Goal: Task Accomplishment & Management: Manage account settings

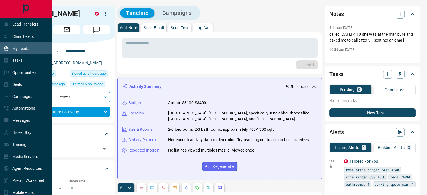
click at [15, 48] on p "My Leads" at bounding box center [20, 48] width 17 height 4
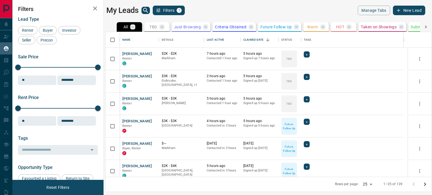
scroll to position [141, 321]
click at [152, 23] on button "TBD 3" at bounding box center [156, 27] width 25 height 10
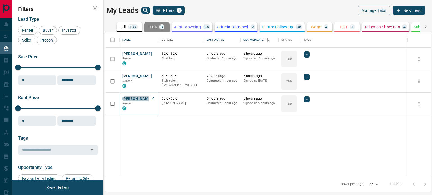
click at [136, 99] on button "[PERSON_NAME]" at bounding box center [137, 98] width 30 height 5
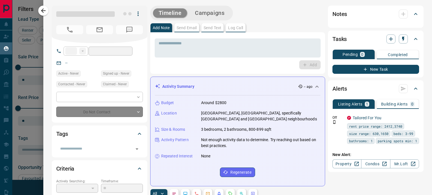
type input "**"
type input "**********"
type input "**"
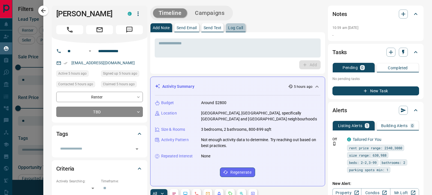
click at [237, 28] on p "Log Call" at bounding box center [235, 28] width 15 height 4
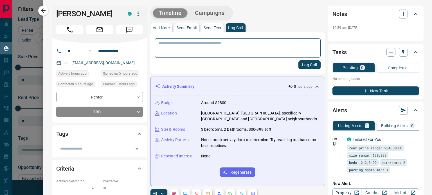
click at [212, 50] on textarea at bounding box center [237, 48] width 158 height 14
type textarea "**********"
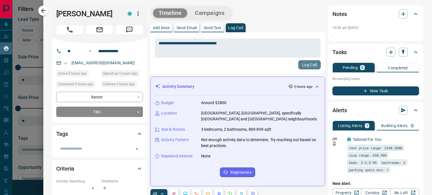
click at [309, 65] on button "Log Call" at bounding box center [309, 64] width 22 height 9
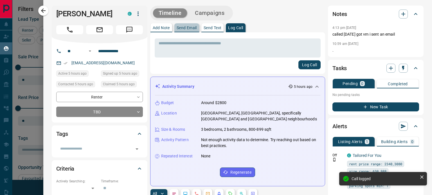
click at [186, 28] on p "Send Email" at bounding box center [186, 28] width 20 height 4
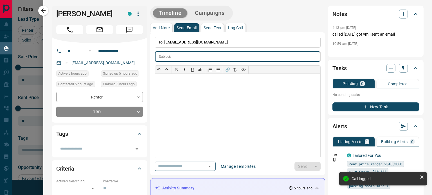
click at [174, 57] on input "text" at bounding box center [246, 56] width 147 height 10
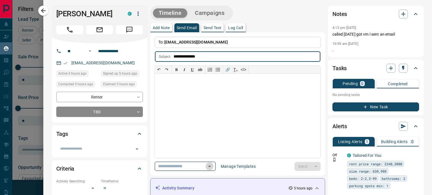
click at [213, 166] on icon "Open" at bounding box center [209, 166] width 7 height 7
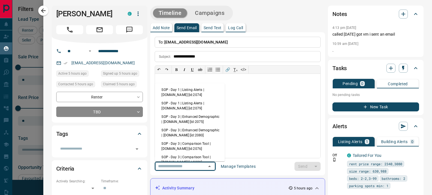
click at [182, 95] on li "SOP - Day 1 | Listing Alerts | [DOMAIN_NAME] [id:2074]" at bounding box center [190, 92] width 70 height 13
type input "**********"
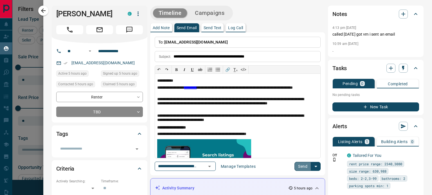
click at [294, 164] on button "Send" at bounding box center [302, 166] width 17 height 9
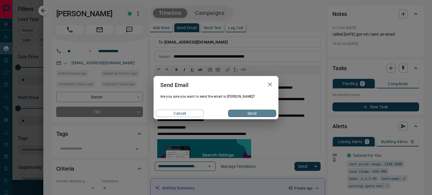
click at [255, 114] on button "Send" at bounding box center [252, 113] width 48 height 7
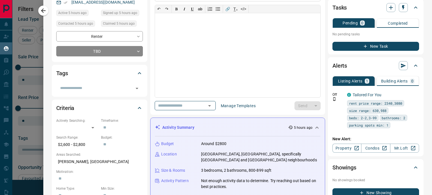
scroll to position [0, 0]
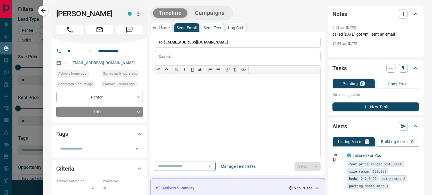
click at [91, 111] on body "Lead Transfers Claim Leads My Leads Tasks Opportunities Deals Campaigns Automat…" at bounding box center [216, 94] width 432 height 188
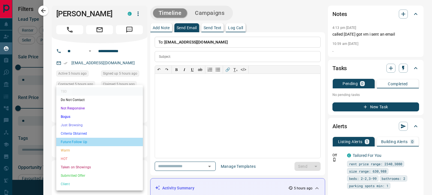
click at [84, 142] on li "Future Follow Up" at bounding box center [99, 142] width 87 height 8
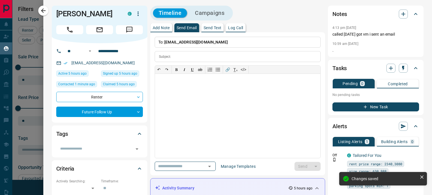
type input "*"
drag, startPoint x: 44, startPoint y: 8, endPoint x: 111, endPoint y: 100, distance: 113.4
click at [44, 8] on icon "button" at bounding box center [43, 10] width 7 height 7
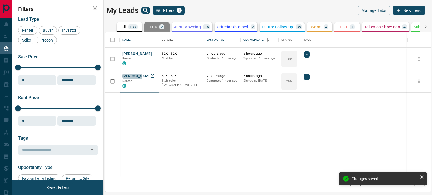
click at [128, 76] on button "[PERSON_NAME]" at bounding box center [137, 76] width 30 height 5
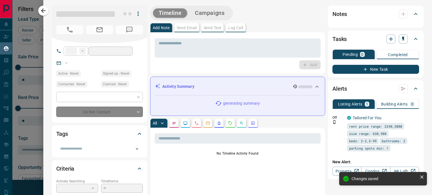
type input "**"
type input "**********"
type input "**"
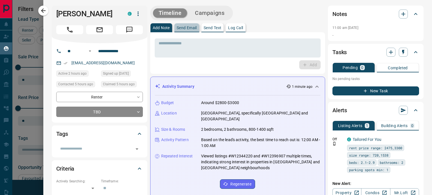
click at [187, 25] on button "Send Email" at bounding box center [186, 27] width 25 height 9
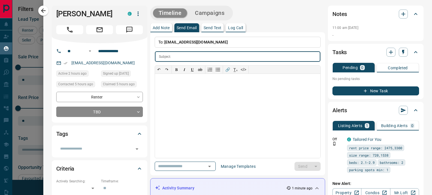
click at [183, 53] on input "text" at bounding box center [246, 56] width 147 height 10
click at [211, 166] on icon "Open" at bounding box center [209, 166] width 3 height 1
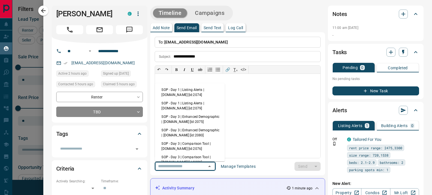
click at [184, 92] on li "SOP - Day 1 | Listing Alerts | [DOMAIN_NAME] [id:2074]" at bounding box center [190, 92] width 70 height 13
type input "**********"
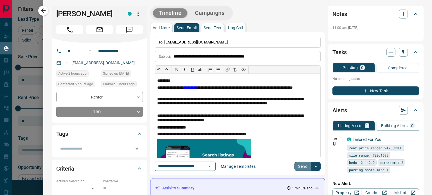
click at [301, 167] on button "Send" at bounding box center [302, 166] width 17 height 9
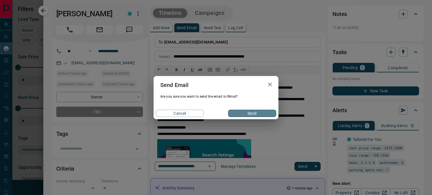
click at [253, 113] on button "Send" at bounding box center [252, 113] width 48 height 7
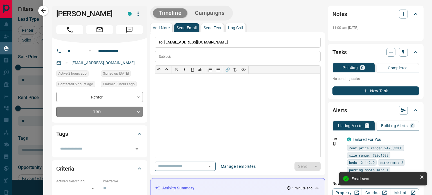
click at [92, 109] on body "Lead Transfers Claim Leads My Leads Tasks Opportunities Deals Campaigns Automat…" at bounding box center [216, 94] width 432 height 188
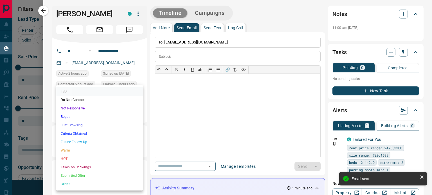
click at [93, 140] on li "Future Follow Up" at bounding box center [99, 142] width 87 height 8
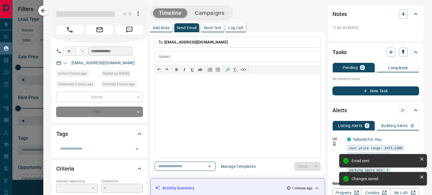
type input "*"
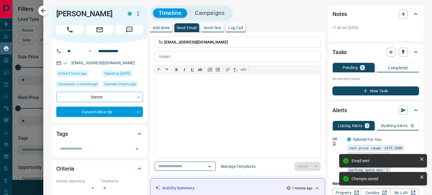
drag, startPoint x: 239, startPoint y: 27, endPoint x: 236, endPoint y: 33, distance: 7.4
click at [239, 26] on p "Log Call" at bounding box center [235, 28] width 15 height 4
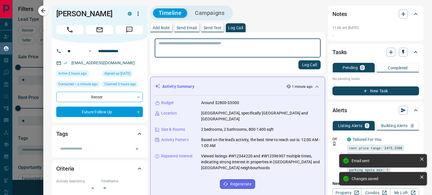
click at [214, 49] on textarea at bounding box center [237, 48] width 158 height 14
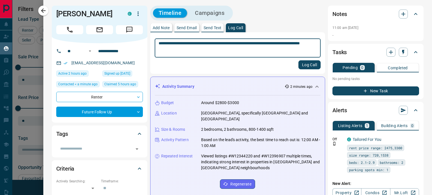
type textarea "**********"
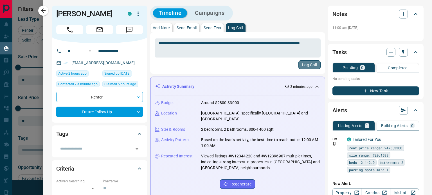
click at [304, 65] on button "Log Call" at bounding box center [309, 64] width 22 height 9
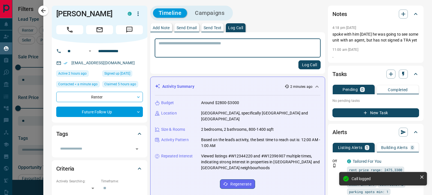
click at [364, 117] on button "New Task" at bounding box center [375, 112] width 87 height 9
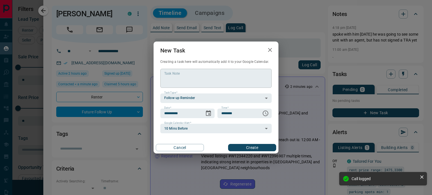
click at [203, 78] on textarea "Task Note" at bounding box center [215, 78] width 103 height 14
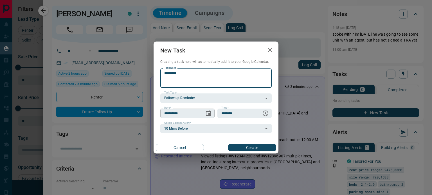
type textarea "*********"
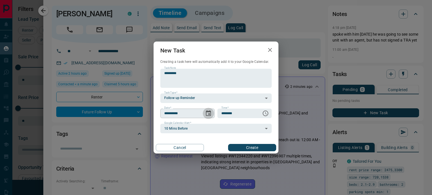
click at [208, 110] on button "Choose date, selected date is Sep 13, 2025" at bounding box center [208, 113] width 11 height 11
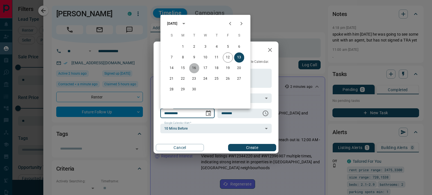
click at [194, 69] on button "16" at bounding box center [194, 68] width 10 height 10
type input "**********"
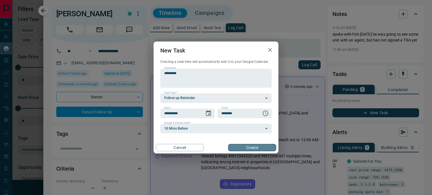
click at [256, 150] on button "Create" at bounding box center [252, 147] width 48 height 7
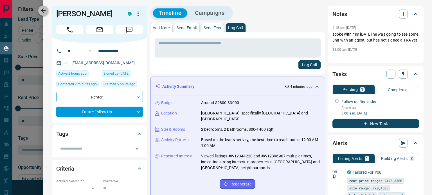
click at [44, 8] on icon "button" at bounding box center [43, 10] width 7 height 7
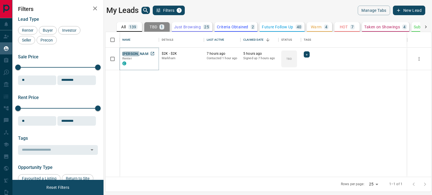
click at [127, 53] on button "[PERSON_NAME]" at bounding box center [137, 53] width 30 height 5
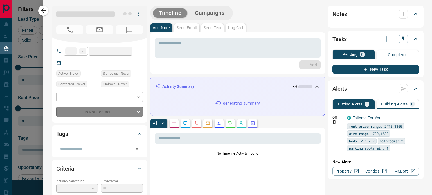
type input "**"
type input "**********"
type input "**"
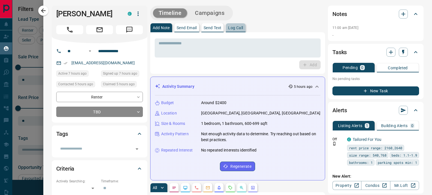
click at [237, 28] on p "Log Call" at bounding box center [235, 28] width 15 height 4
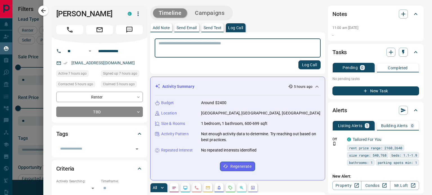
click at [215, 48] on textarea at bounding box center [237, 48] width 158 height 14
type textarea "**********"
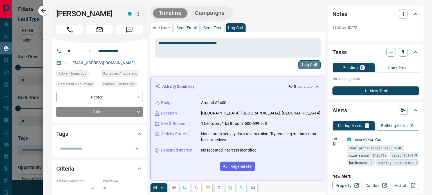
click at [298, 65] on button "Log Call" at bounding box center [309, 64] width 22 height 9
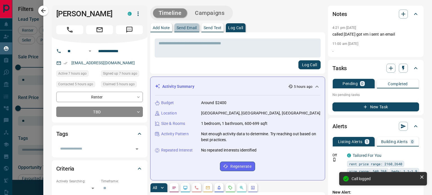
click at [192, 27] on p "Send Email" at bounding box center [186, 28] width 20 height 4
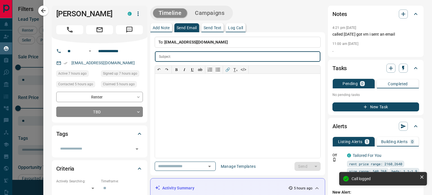
click at [186, 56] on input "text" at bounding box center [246, 56] width 147 height 10
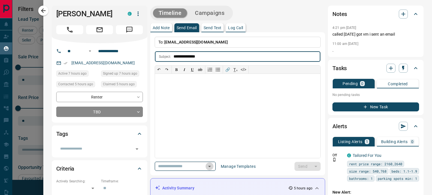
click at [213, 165] on icon "Open" at bounding box center [209, 166] width 7 height 7
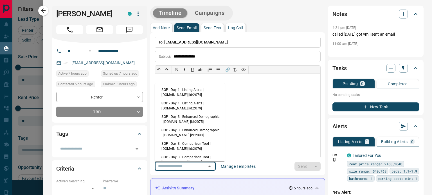
click at [169, 89] on li "SOP - Day 1 | Listing Alerts | [DOMAIN_NAME] [id:2074]" at bounding box center [190, 92] width 70 height 13
type input "**********"
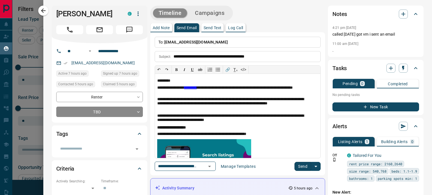
click at [298, 165] on button "Send" at bounding box center [302, 166] width 17 height 9
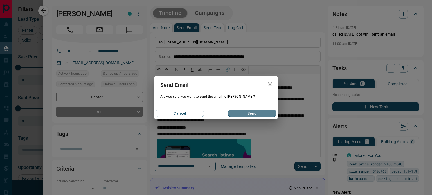
click at [258, 113] on button "Send" at bounding box center [252, 113] width 48 height 7
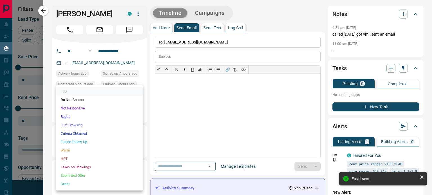
click at [106, 113] on body "Lead Transfers Claim Leads My Leads Tasks Opportunities Deals Campaigns Automat…" at bounding box center [216, 94] width 432 height 188
click at [98, 140] on li "Future Follow Up" at bounding box center [99, 142] width 87 height 8
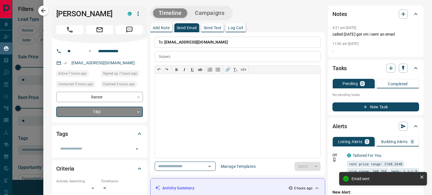
type input "*"
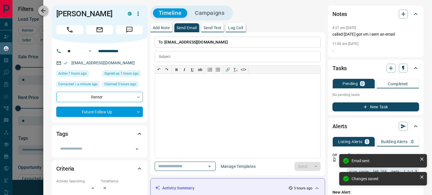
click at [41, 8] on icon "button" at bounding box center [43, 10] width 7 height 7
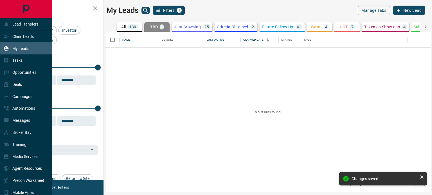
click at [15, 46] on p "My Leads" at bounding box center [20, 48] width 17 height 4
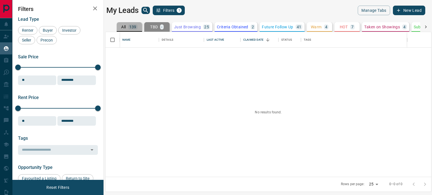
click at [131, 25] on p "139" at bounding box center [132, 27] width 7 height 4
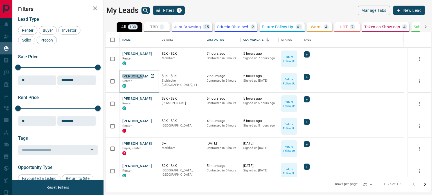
click at [132, 75] on button "[PERSON_NAME]" at bounding box center [137, 76] width 30 height 5
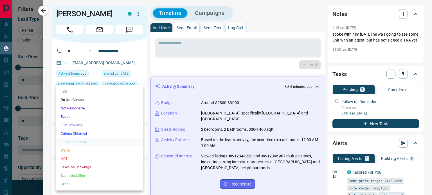
click at [113, 110] on body "Lead Transfers Claim Leads My Leads Tasks Opportunities Deals Campaigns Automat…" at bounding box center [216, 94] width 432 height 188
click at [48, 115] on div at bounding box center [216, 97] width 432 height 195
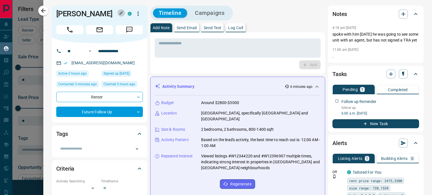
click at [119, 13] on icon "button" at bounding box center [121, 13] width 4 height 4
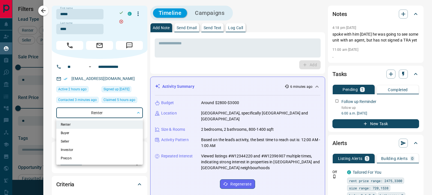
click at [89, 113] on body "Lead Transfers Claim Leads My Leads Tasks Opportunities Deals Campaigns Automat…" at bounding box center [216, 94] width 432 height 188
click at [45, 111] on div at bounding box center [216, 97] width 432 height 195
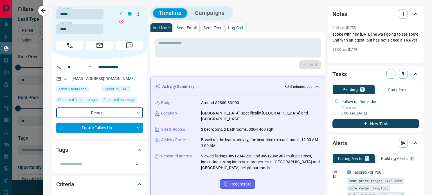
click at [136, 13] on icon "button" at bounding box center [138, 13] width 7 height 7
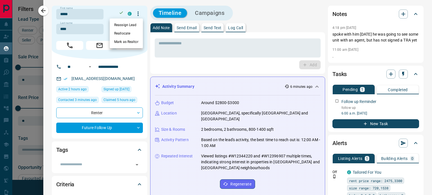
click at [47, 49] on div at bounding box center [216, 97] width 432 height 195
drag, startPoint x: 46, startPoint y: 49, endPoint x: 54, endPoint y: 41, distance: 10.7
click at [120, 22] on icon "button" at bounding box center [121, 21] width 4 height 4
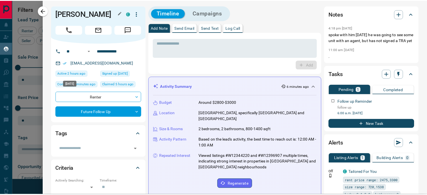
scroll to position [28, 0]
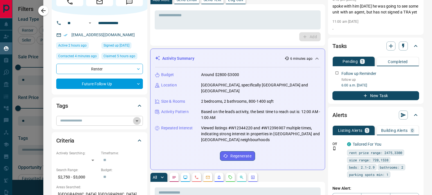
click at [137, 120] on icon "Open" at bounding box center [136, 121] width 7 height 7
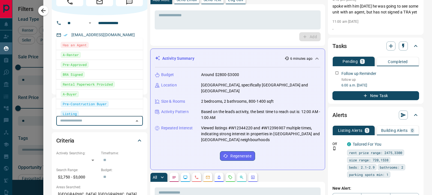
click at [72, 46] on span "Has an Agent" at bounding box center [75, 45] width 24 height 6
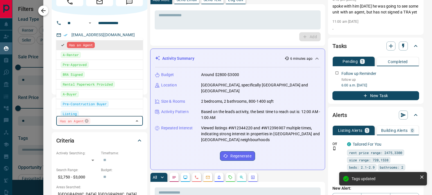
click at [44, 10] on icon "button" at bounding box center [43, 10] width 4 height 4
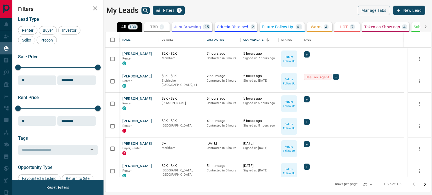
click at [262, 27] on p "Future Follow Up" at bounding box center [277, 27] width 31 height 4
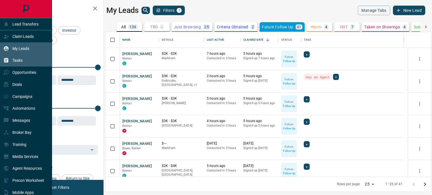
click at [15, 59] on p "Tasks" at bounding box center [17, 60] width 10 height 4
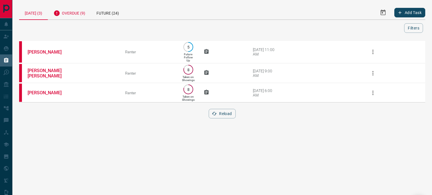
click at [81, 11] on div "Overdue (9)" at bounding box center [69, 13] width 43 height 14
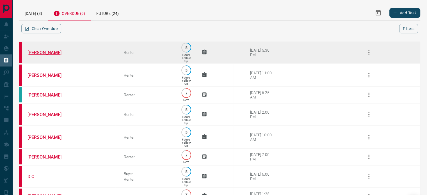
click at [39, 53] on link "[PERSON_NAME]" at bounding box center [49, 52] width 42 height 5
